Goal: Check status: Check status

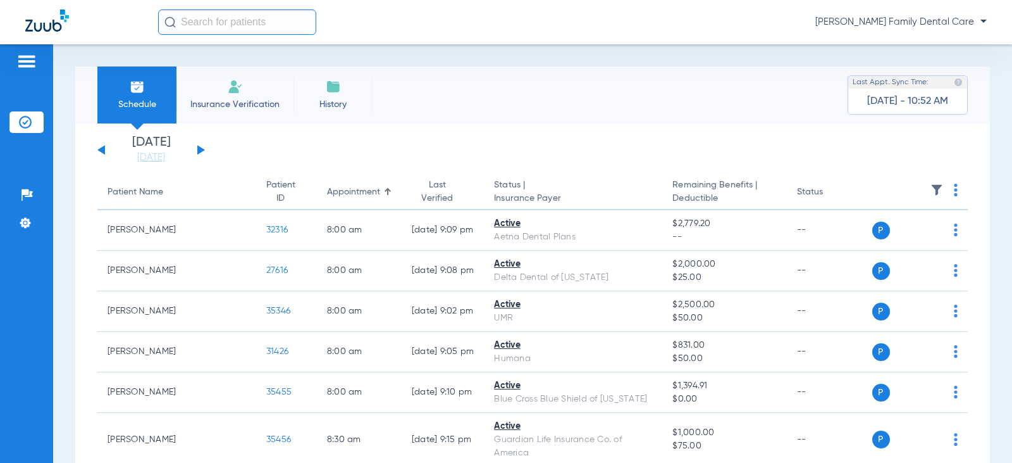
click at [199, 152] on button at bounding box center [201, 149] width 8 height 9
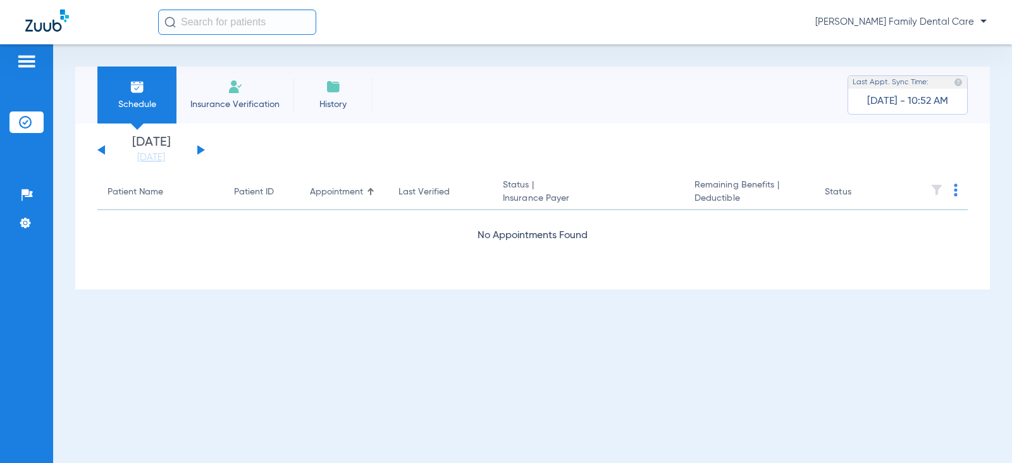
click at [199, 152] on button at bounding box center [201, 149] width 8 height 9
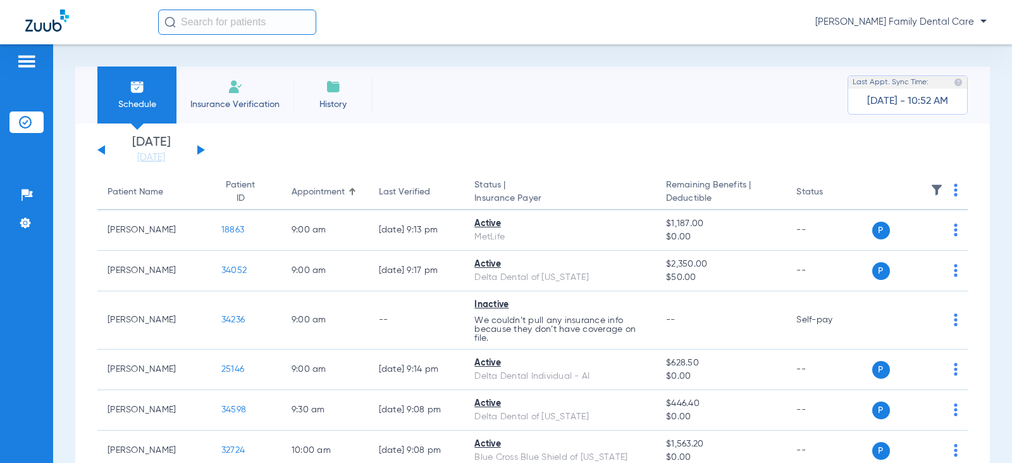
click at [199, 152] on button at bounding box center [201, 149] width 8 height 9
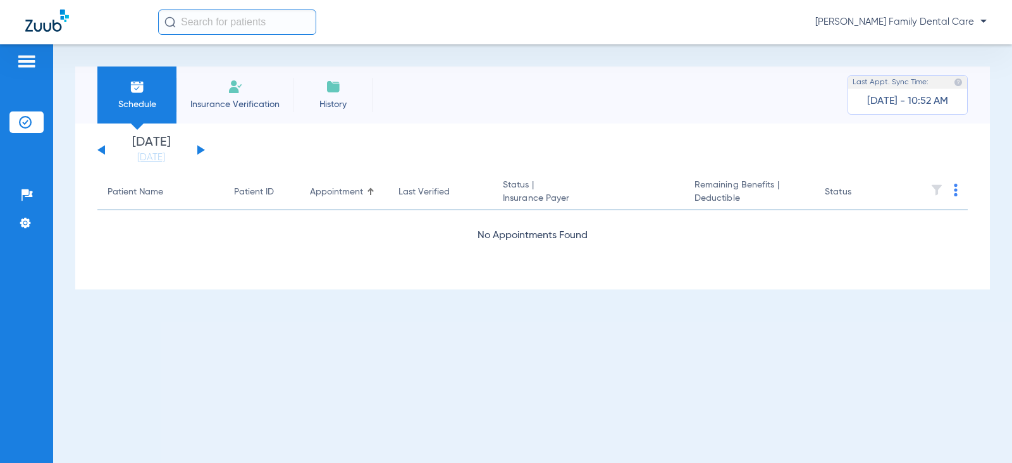
click at [199, 152] on button at bounding box center [201, 149] width 8 height 9
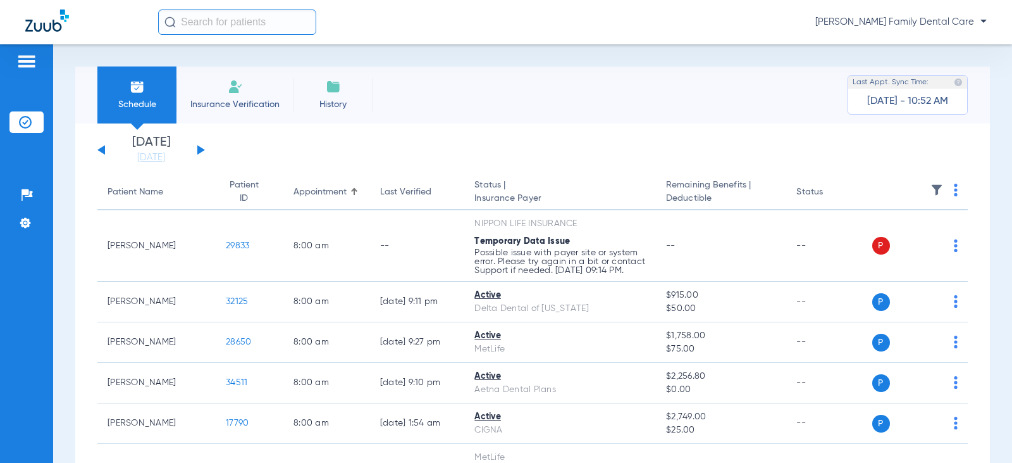
click at [197, 145] on button at bounding box center [201, 149] width 8 height 9
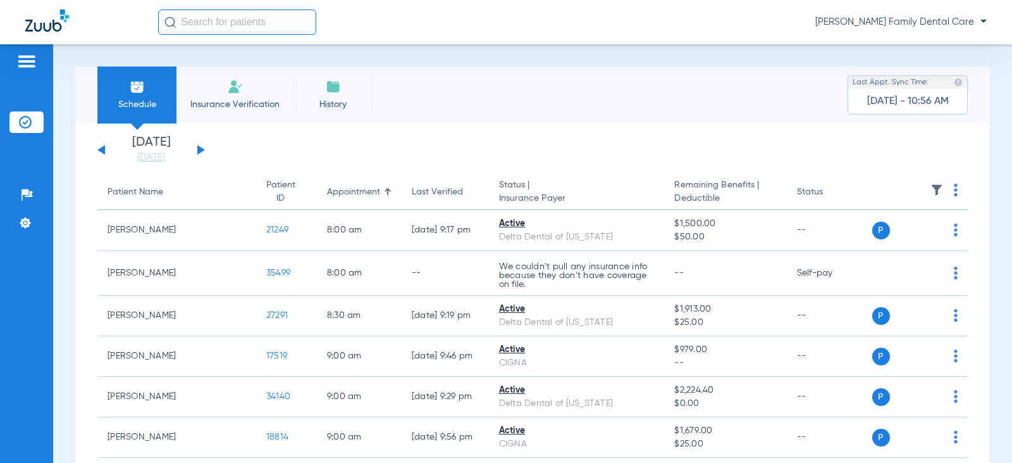
click at [100, 153] on div "[DATE] [DATE] [DATE] [DATE] [DATE] [DATE] [DATE] [DATE] [DATE] [DATE] [DATE] [D…" at bounding box center [151, 150] width 108 height 28
click at [103, 149] on button at bounding box center [101, 149] width 8 height 9
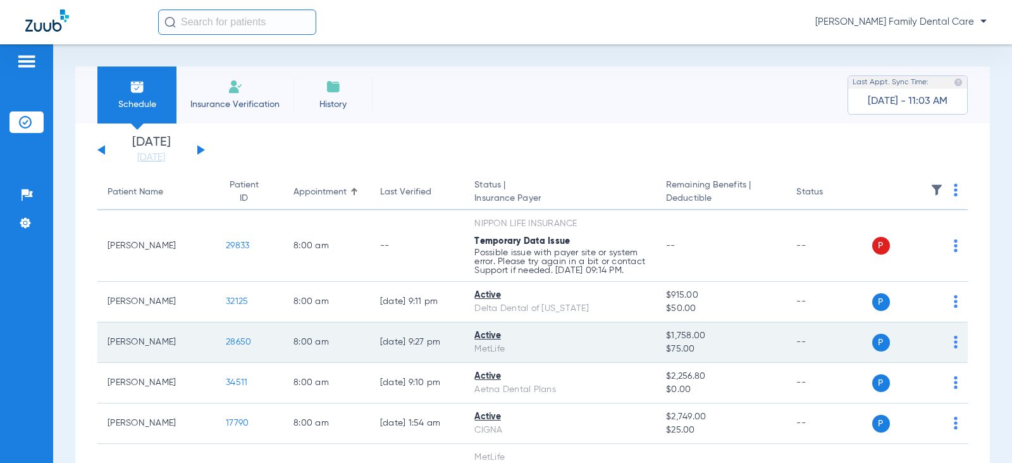
scroll to position [63, 0]
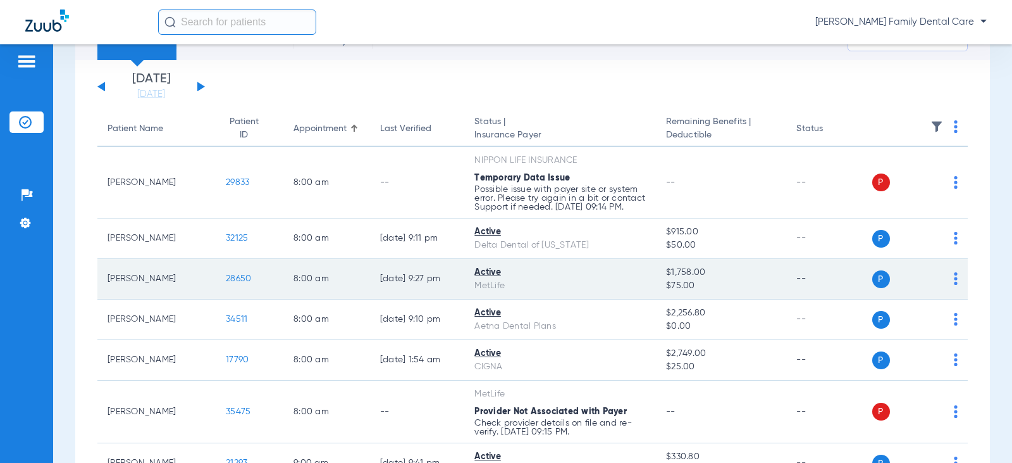
click at [232, 283] on span "28650" at bounding box center [238, 278] width 25 height 9
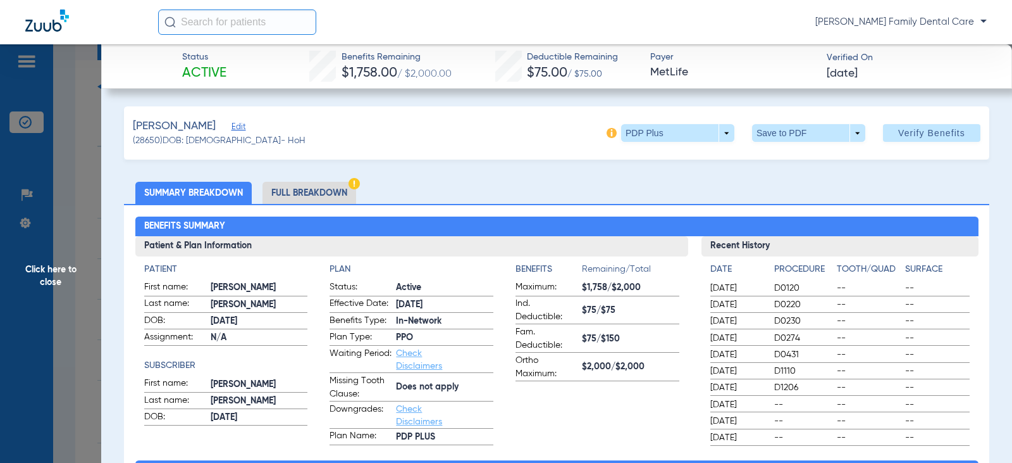
click at [47, 273] on span "Click here to close" at bounding box center [50, 275] width 101 height 463
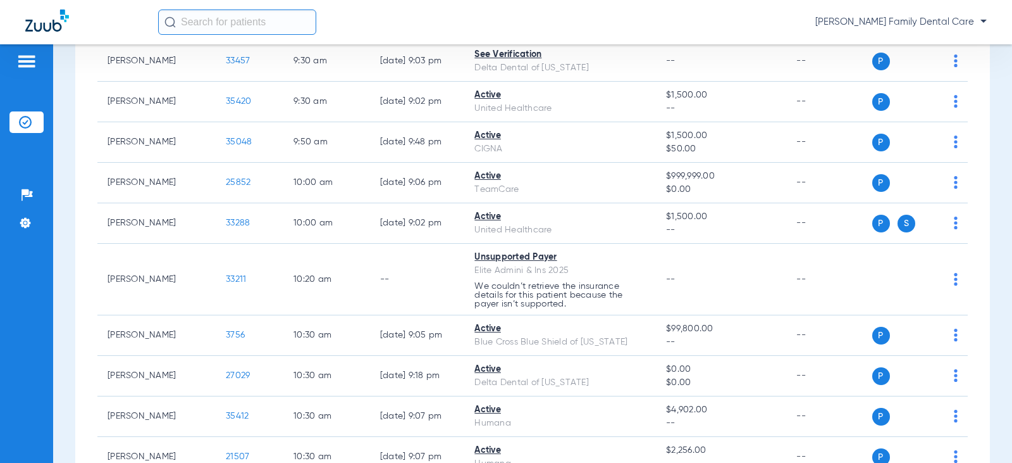
scroll to position [696, 0]
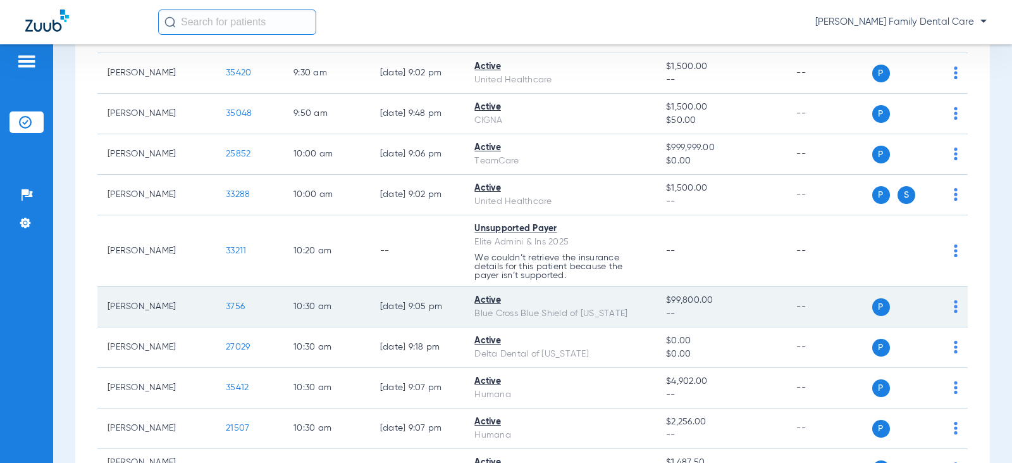
click at [226, 311] on span "3756" at bounding box center [235, 306] width 19 height 9
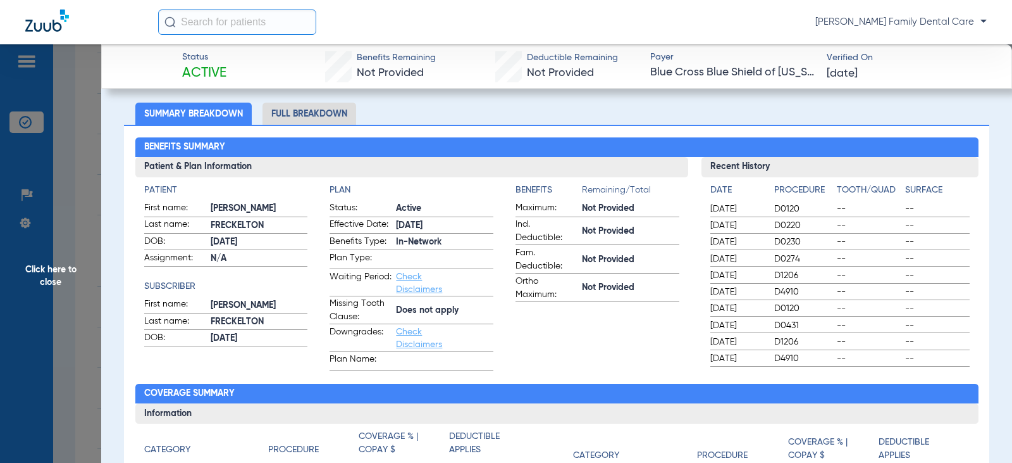
scroll to position [63, 0]
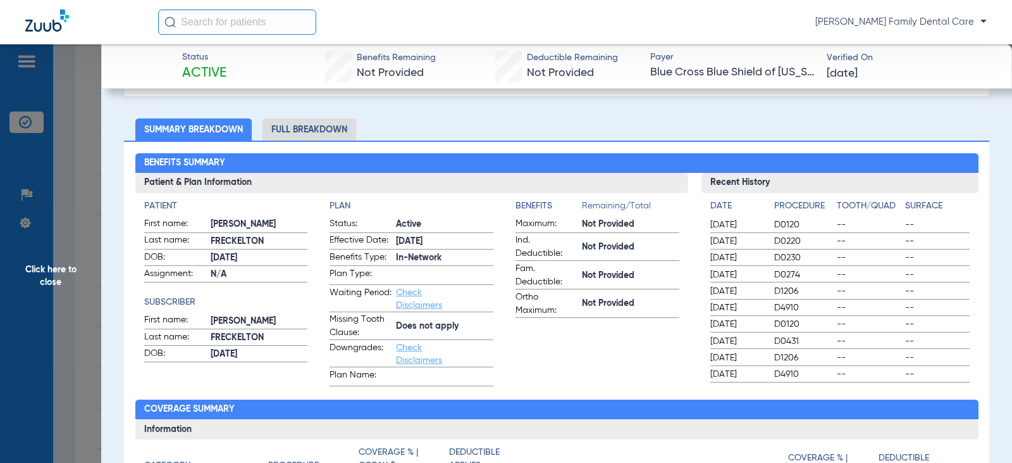
click at [46, 271] on span "Click here to close" at bounding box center [50, 275] width 101 height 463
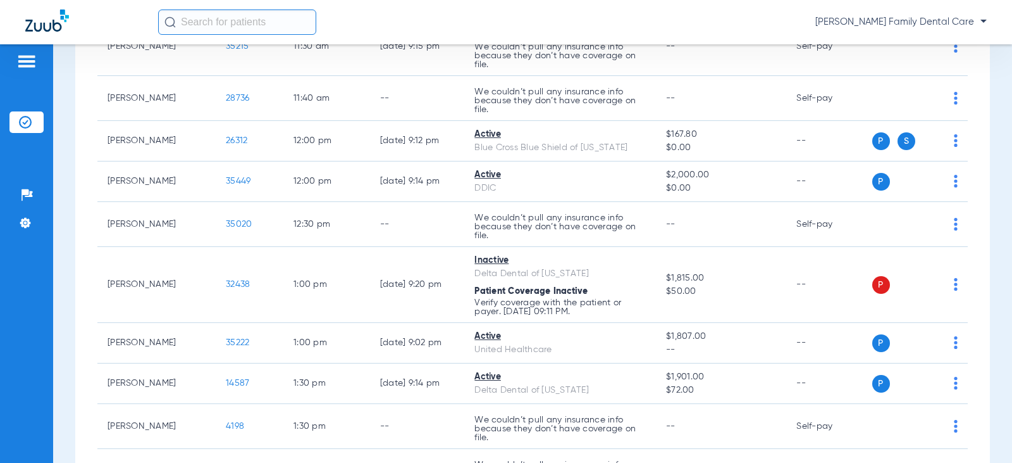
scroll to position [1455, 0]
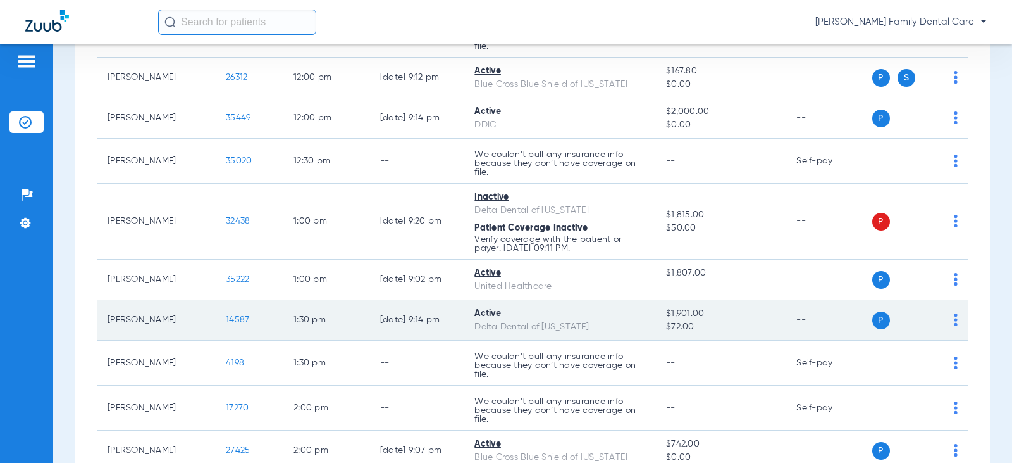
click at [226, 324] on span "14587" at bounding box center [237, 319] width 23 height 9
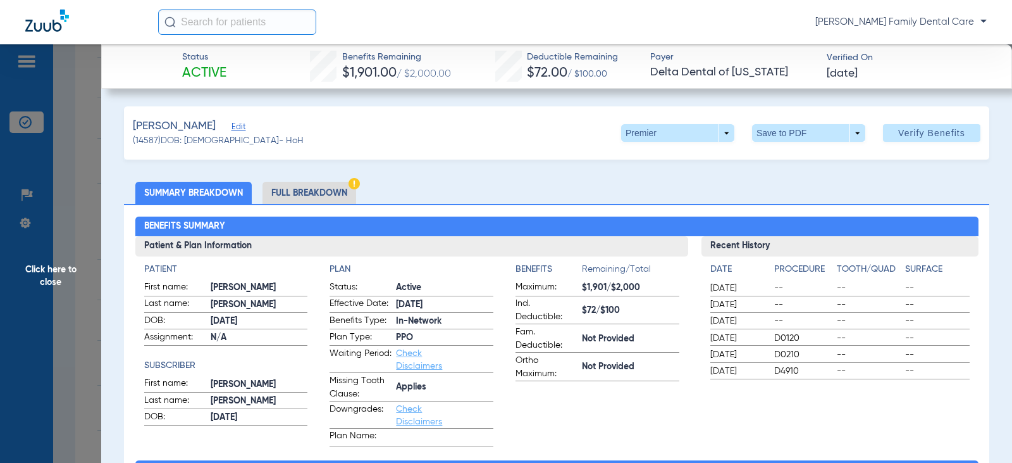
click at [43, 270] on span "Click here to close" at bounding box center [50, 275] width 101 height 463
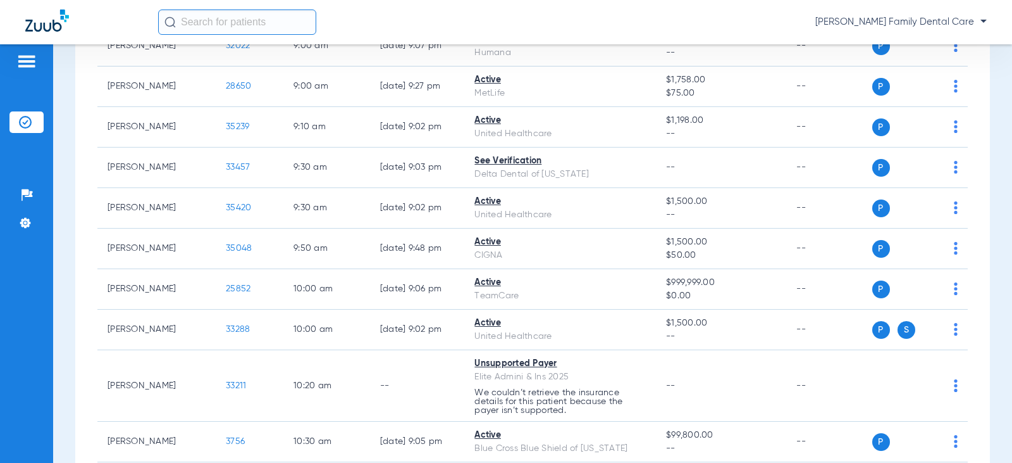
scroll to position [506, 0]
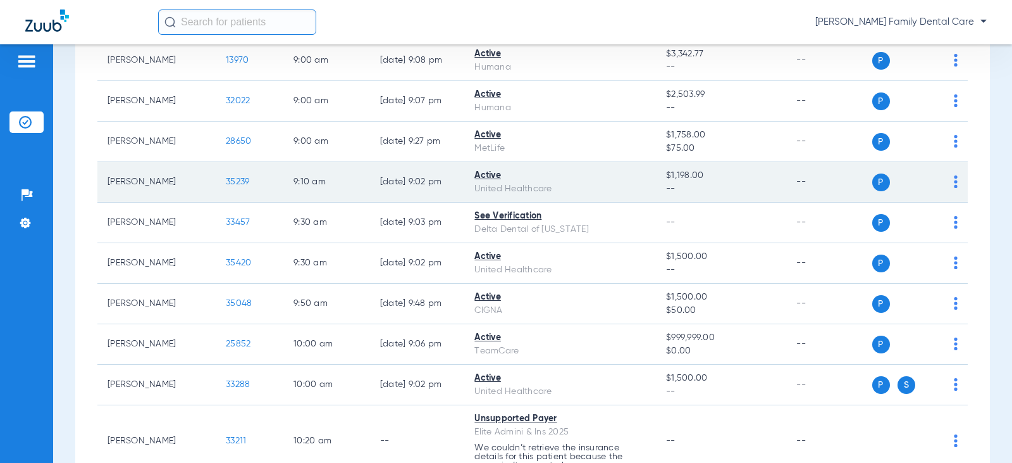
click at [226, 186] on span "35239" at bounding box center [237, 181] width 23 height 9
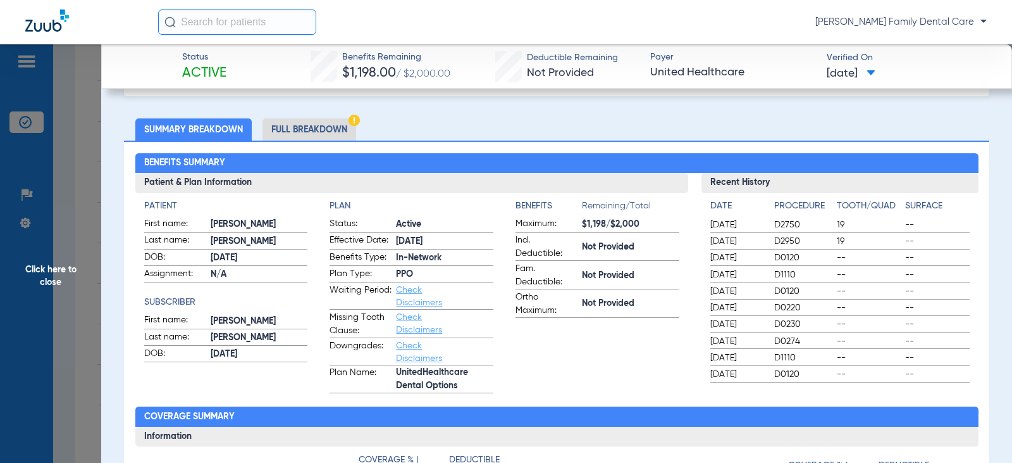
scroll to position [127, 0]
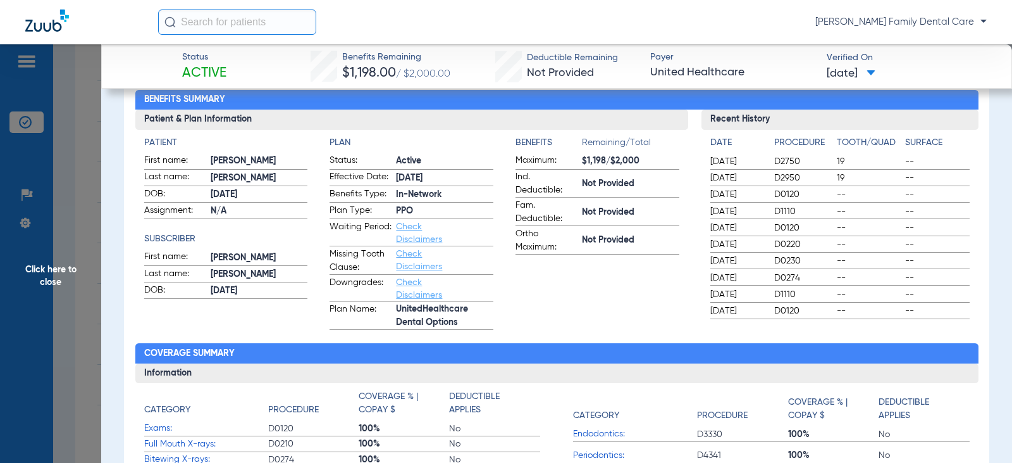
click at [51, 266] on span "Click here to close" at bounding box center [50, 275] width 101 height 463
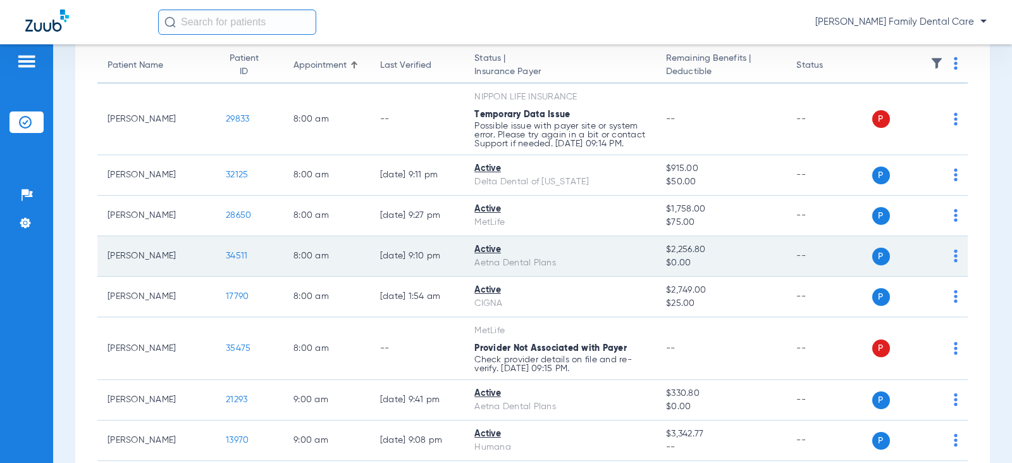
click at [226, 260] on span "34511" at bounding box center [237, 255] width 22 height 9
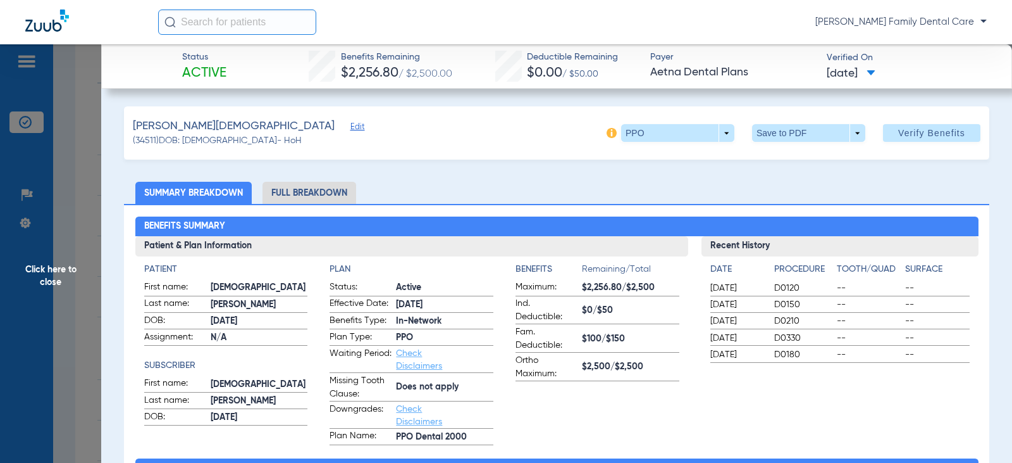
click at [54, 260] on span "Click here to close" at bounding box center [50, 275] width 101 height 463
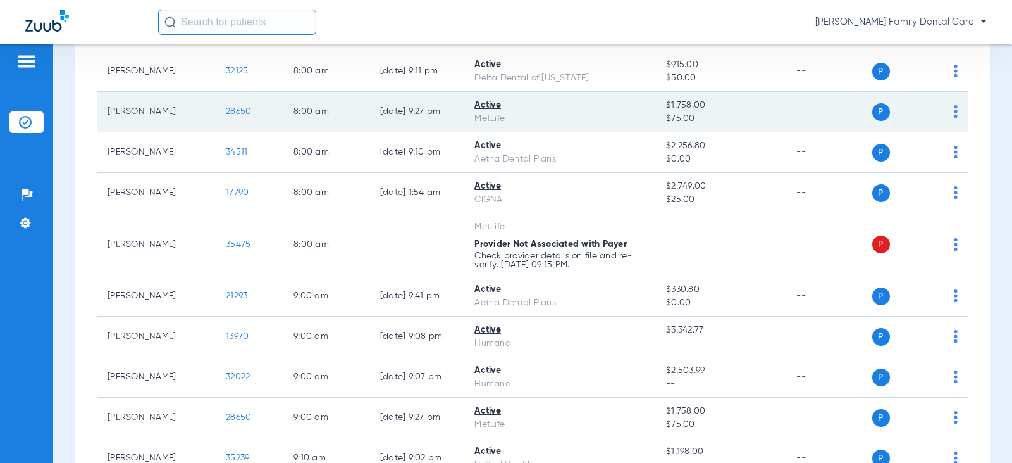
scroll to position [253, 0]
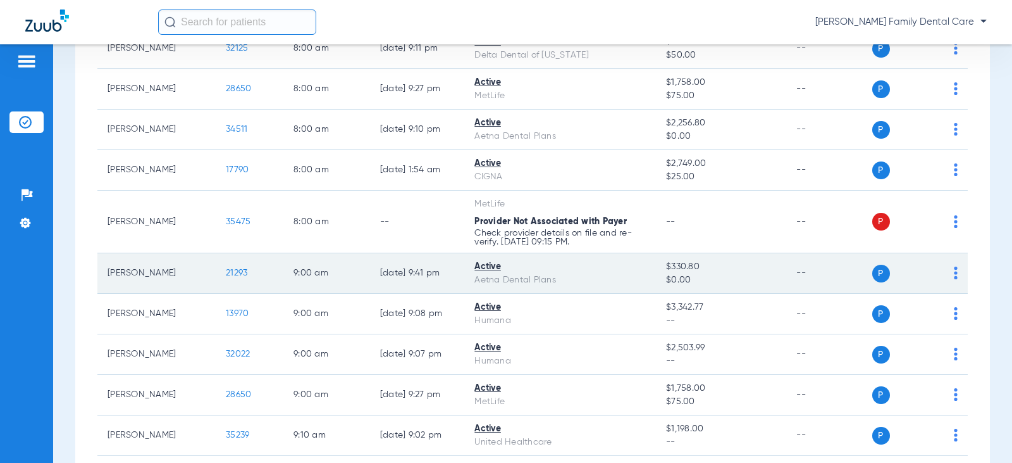
click at [226, 277] on span "21293" at bounding box center [237, 272] width 22 height 9
